Goal: Answer question/provide support

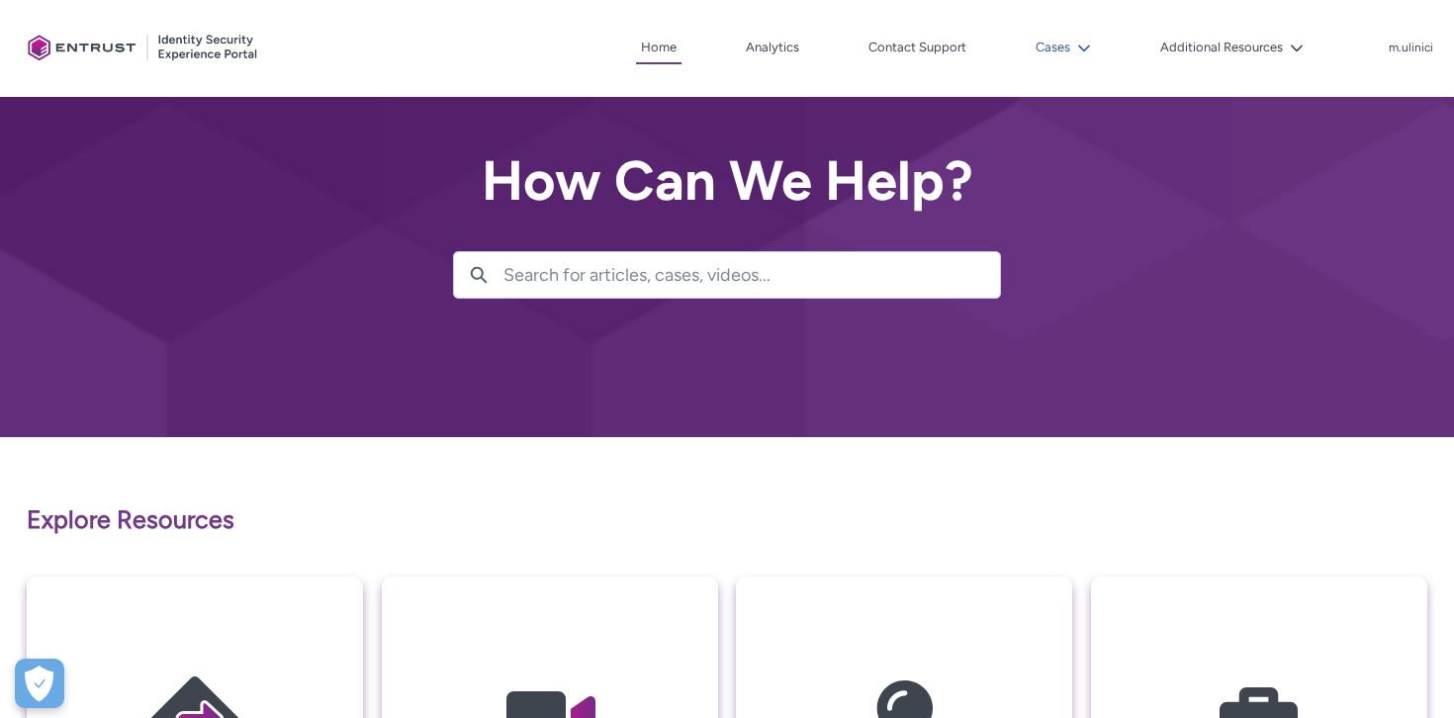
click at [1083, 53] on icon at bounding box center [1084, 49] width 14 height 14
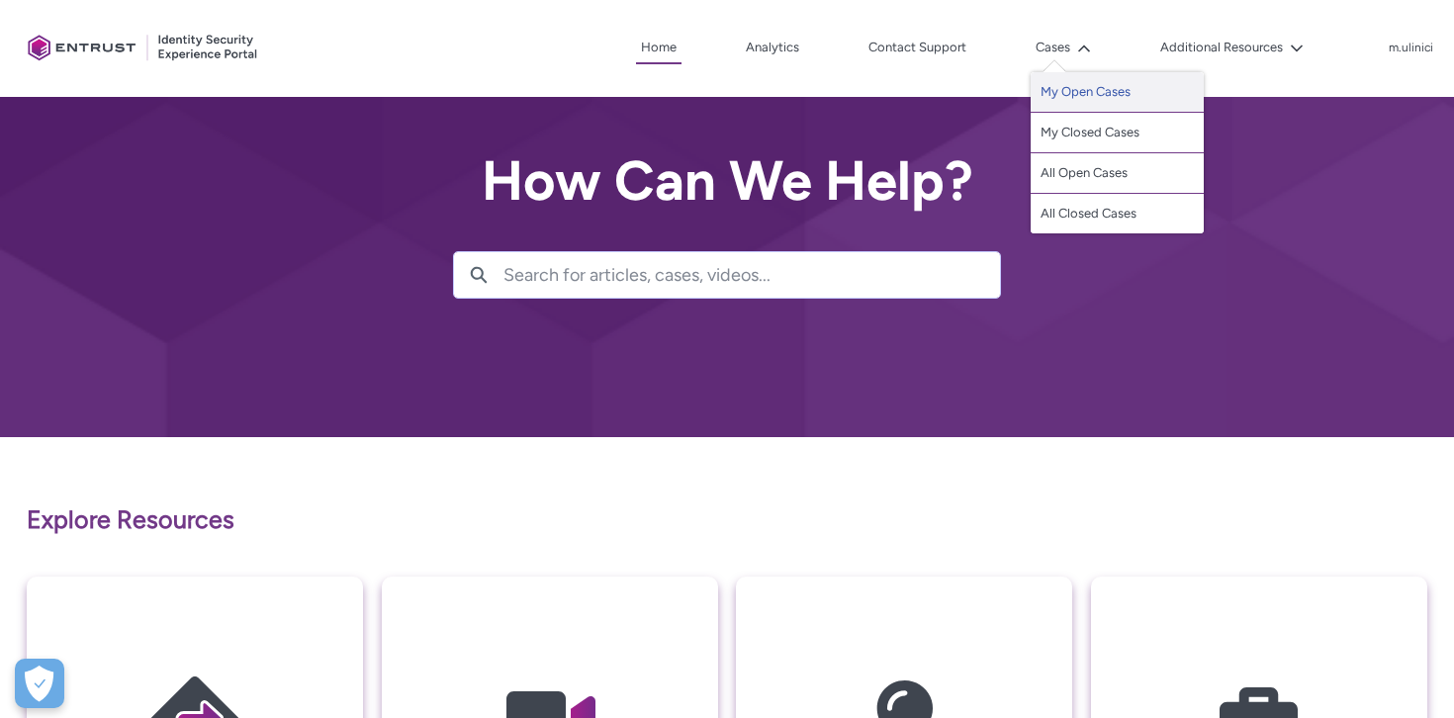
click at [1068, 94] on link "My Open Cases" at bounding box center [1117, 92] width 173 height 41
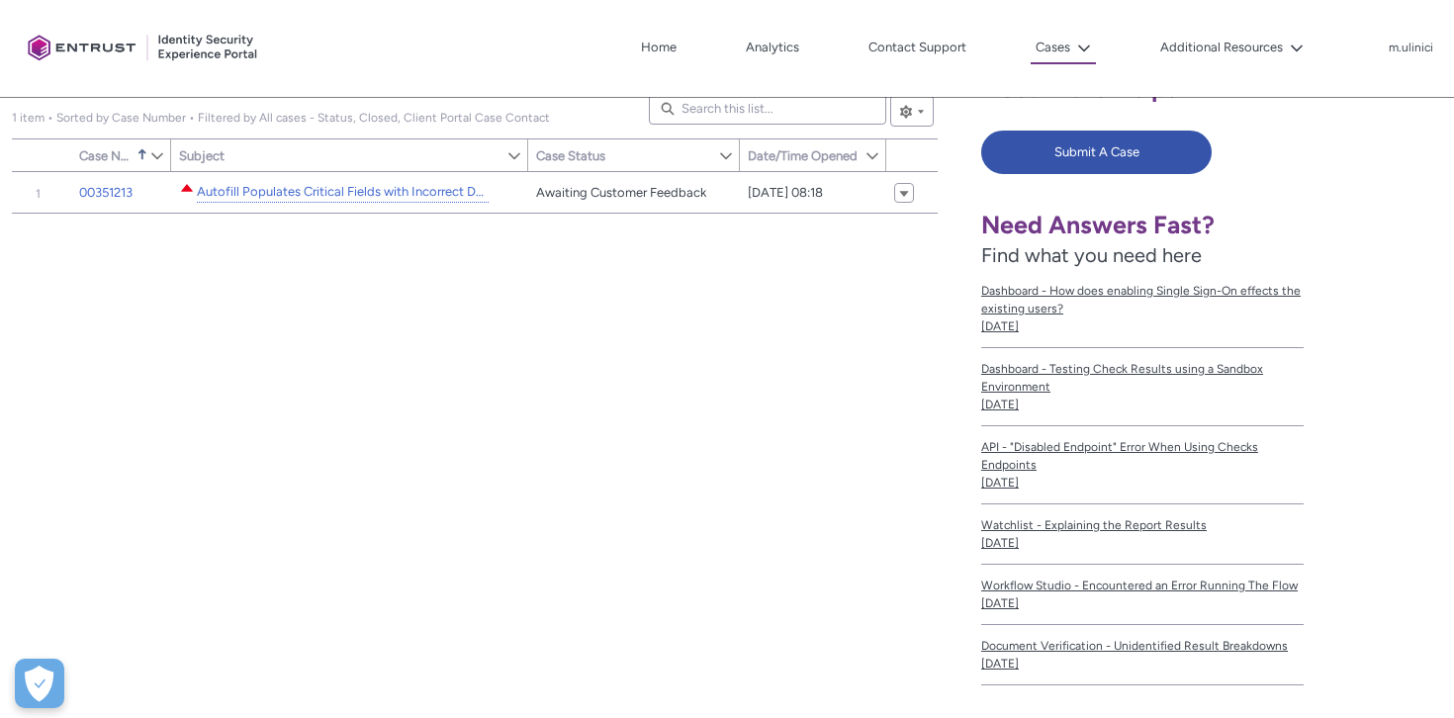
scroll to position [401, 0]
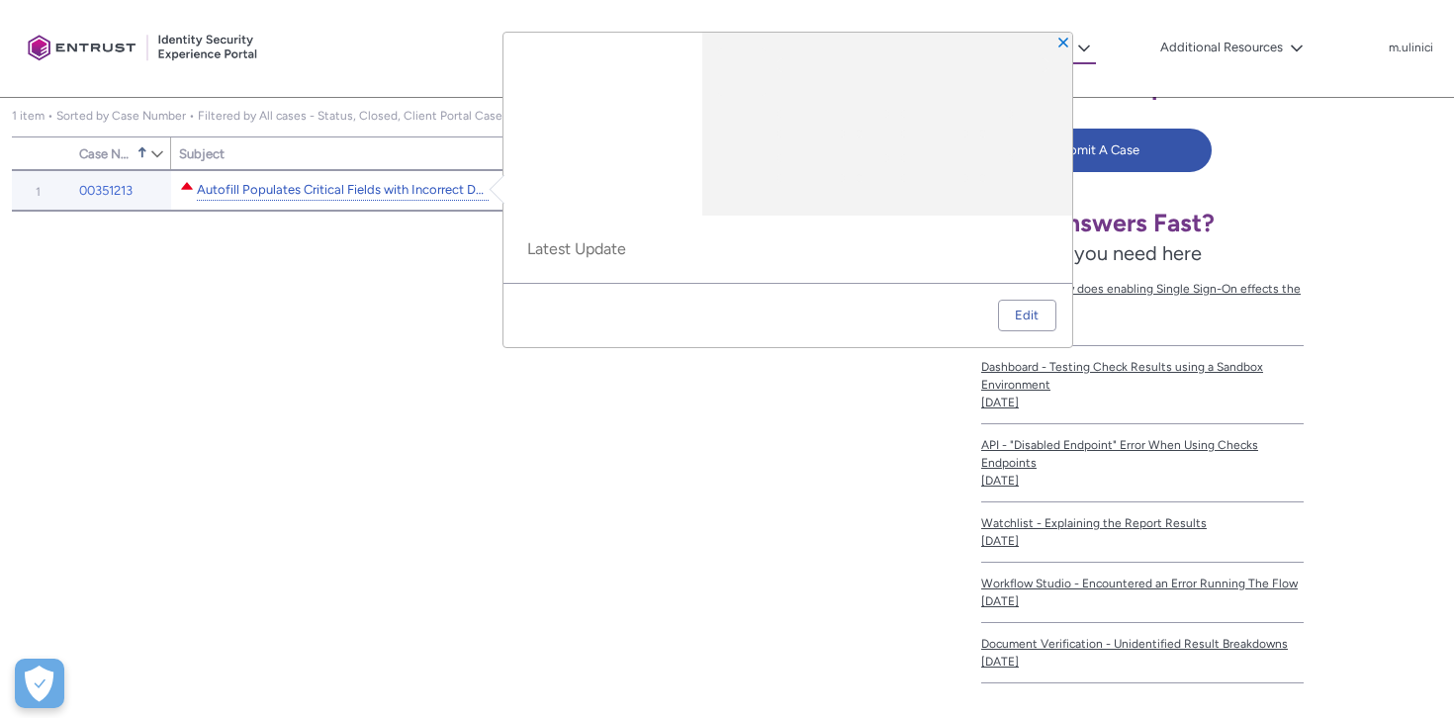
click at [354, 191] on link "Autofill Populates Critical Fields with Incorrect Data" at bounding box center [343, 190] width 292 height 21
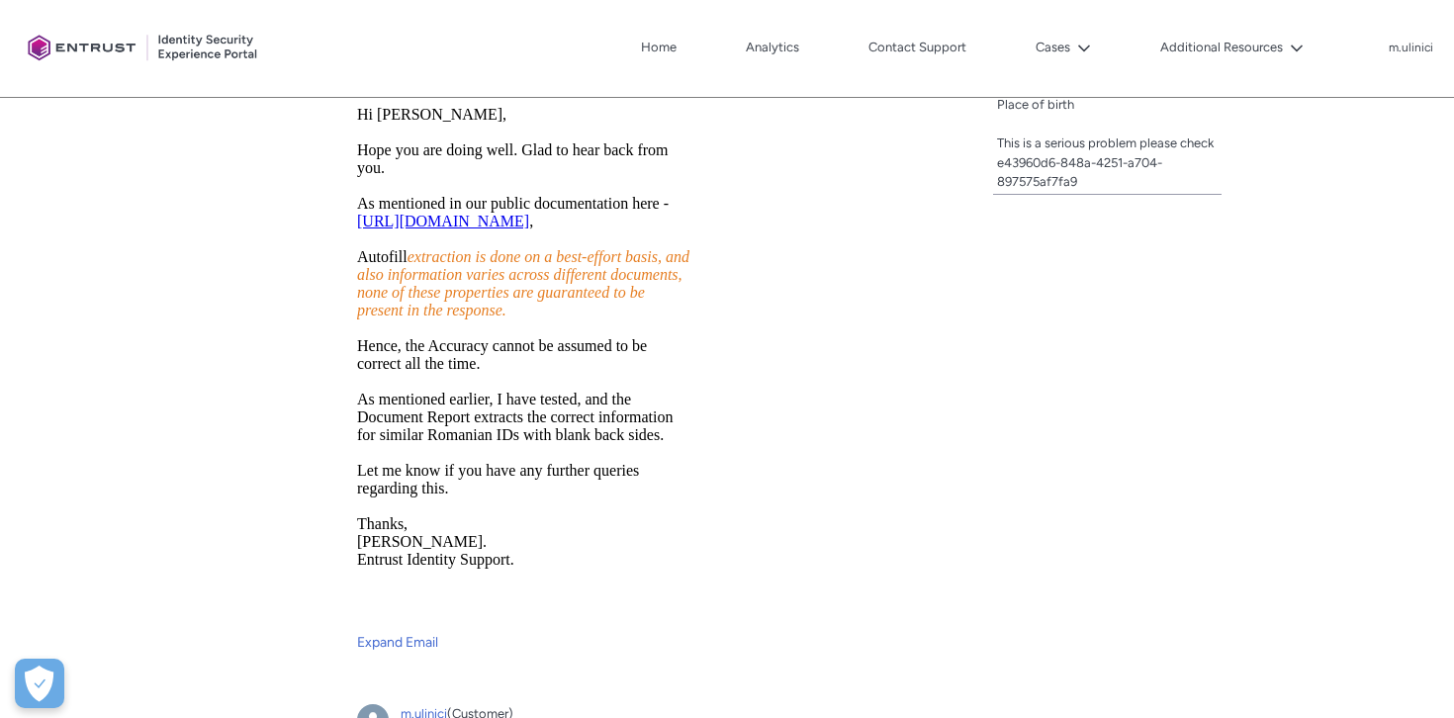
scroll to position [1254, 0]
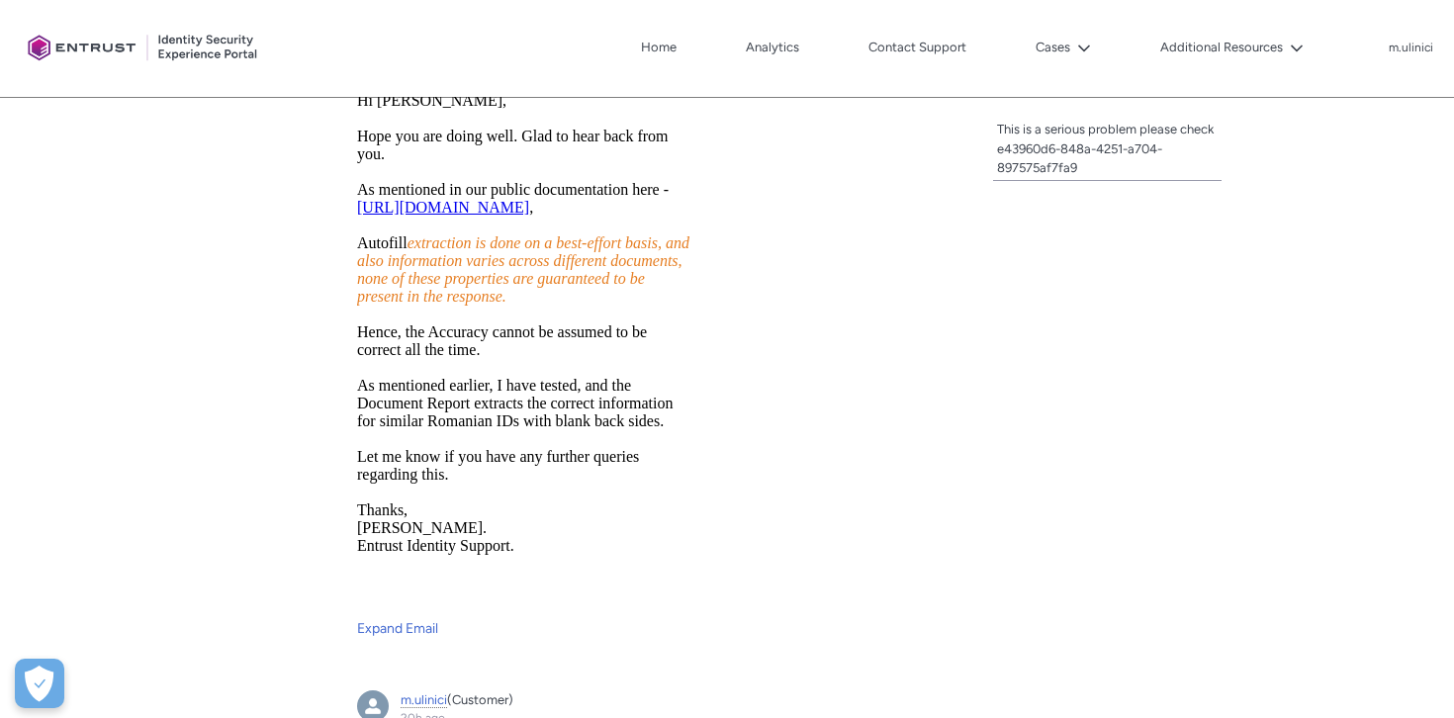
drag, startPoint x: 410, startPoint y: 264, endPoint x: 498, endPoint y: 502, distance: 253.8
click at [498, 502] on html "Hi Mihail, Hope you are doing well. Glad to hear back from you. As mentioned in…" at bounding box center [523, 348] width 335 height 514
copy body "extraction is done on a best-effort basis, and also information varies across d…"
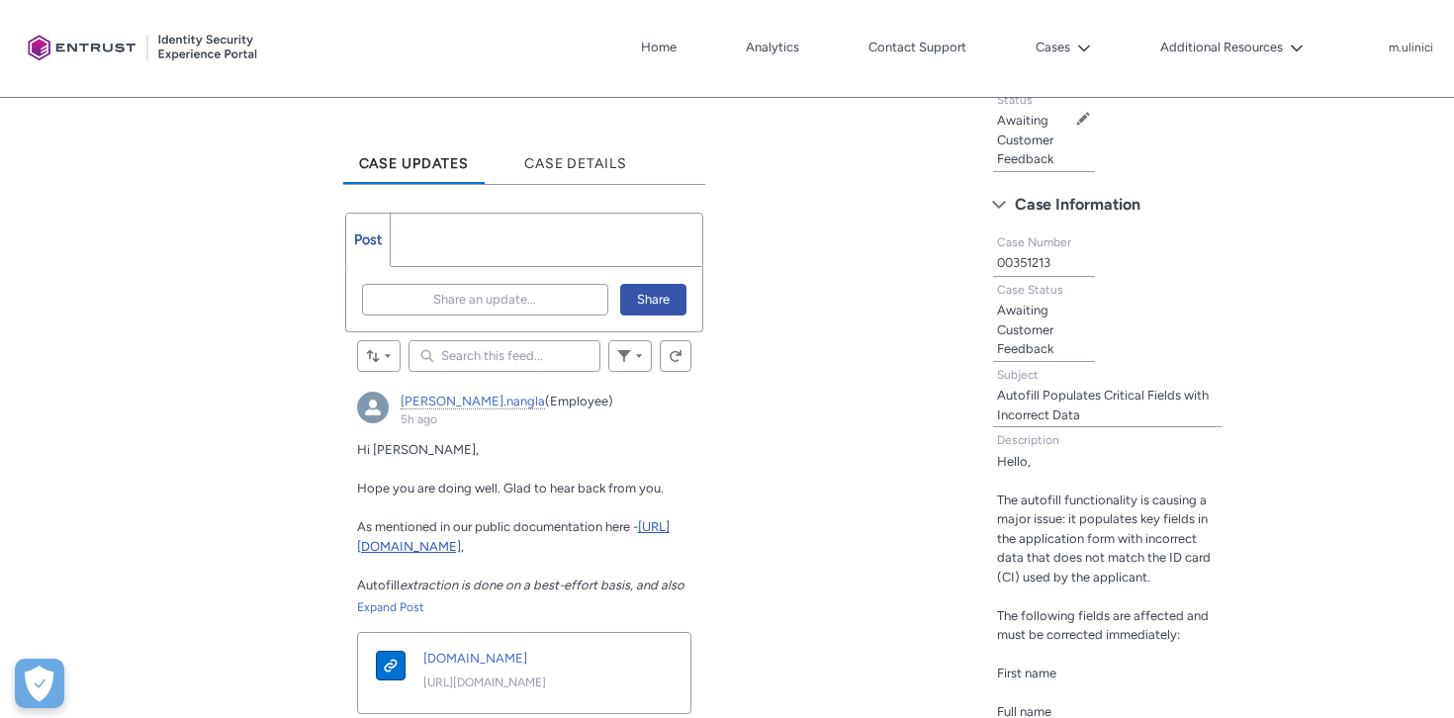
scroll to position [453, 0]
